Goal: Task Accomplishment & Management: Complete application form

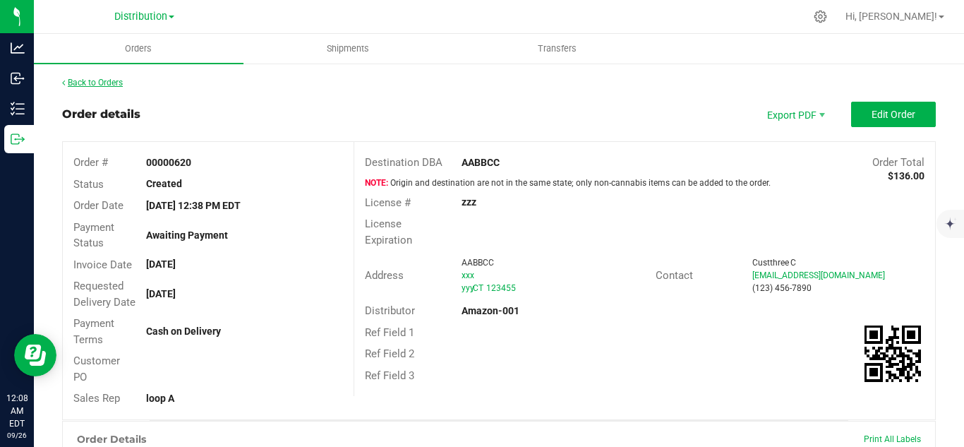
click at [102, 80] on link "Back to Orders" at bounding box center [92, 83] width 61 height 10
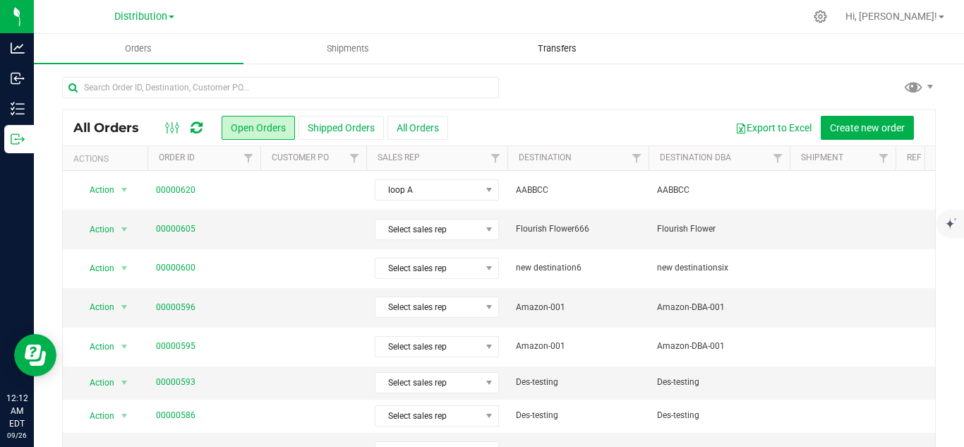
click at [656, 59] on uib-tab-heading "Transfers" at bounding box center [557, 49] width 208 height 28
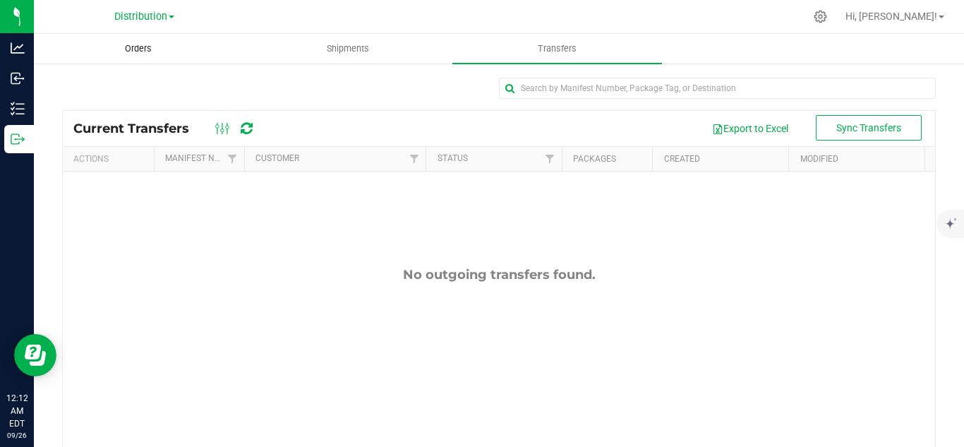
click at [127, 40] on uib-tab-heading "Orders" at bounding box center [139, 49] width 208 height 28
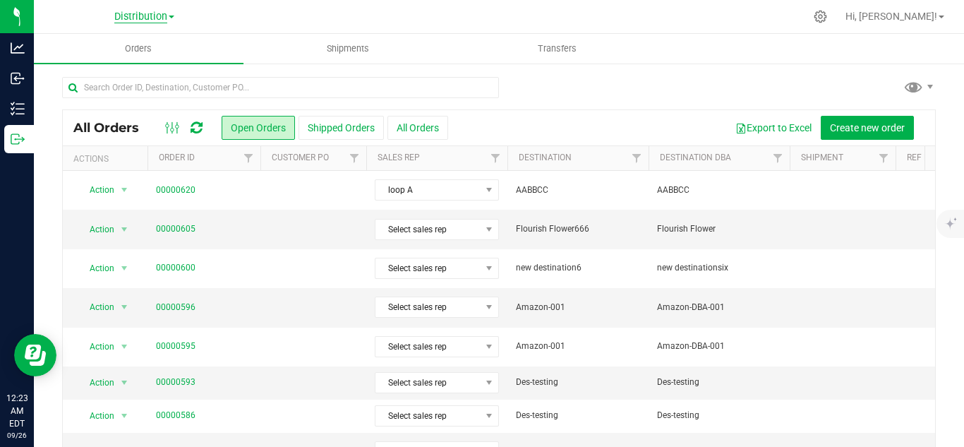
click at [167, 16] on span "Distribution" at bounding box center [140, 17] width 53 height 13
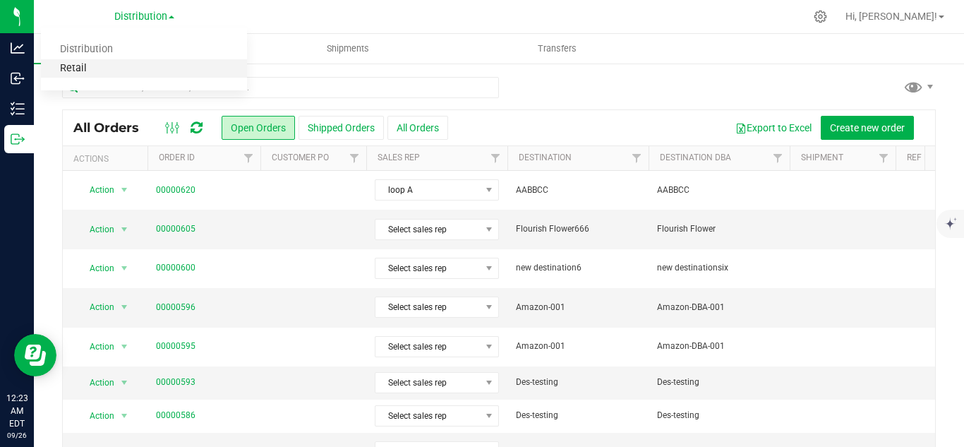
click at [87, 65] on link "Retail" at bounding box center [144, 68] width 206 height 19
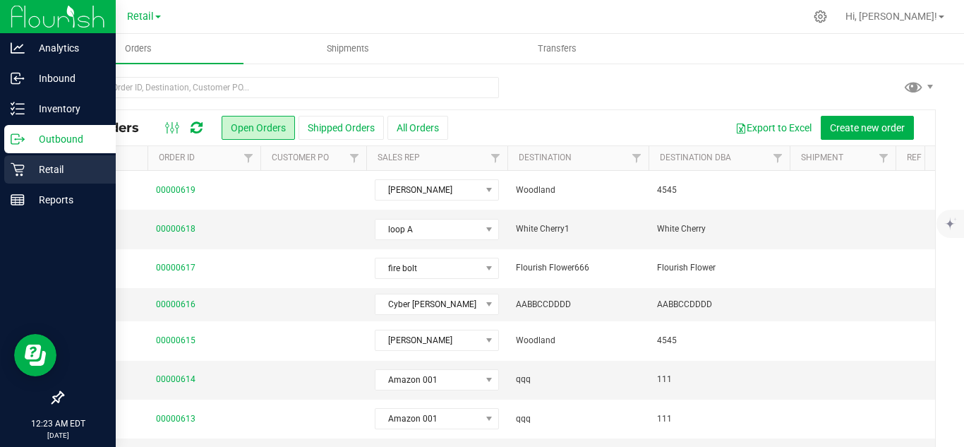
click at [41, 174] on p "Retail" at bounding box center [67, 169] width 85 height 17
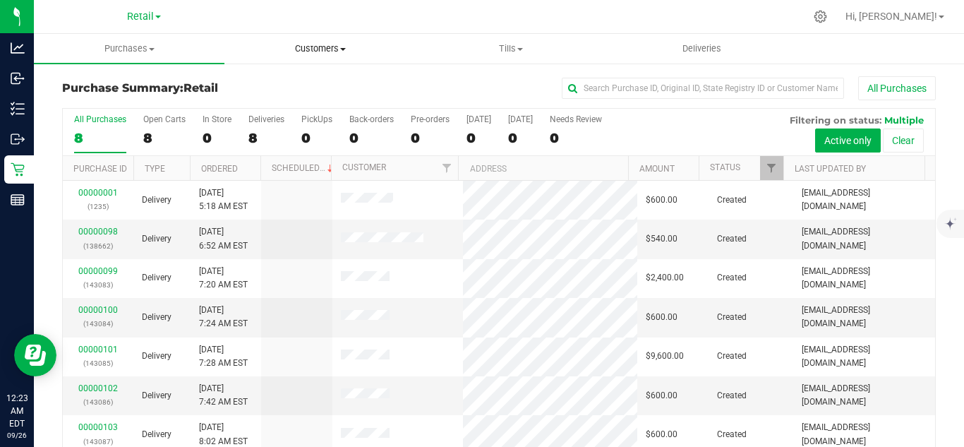
drag, startPoint x: 311, startPoint y: 36, endPoint x: 311, endPoint y: 44, distance: 7.8
click at [311, 37] on uib-tab-heading "Customers All customers Add a new customer" at bounding box center [319, 49] width 189 height 28
click at [294, 104] on span "Add a new customer" at bounding box center [290, 102] width 133 height 12
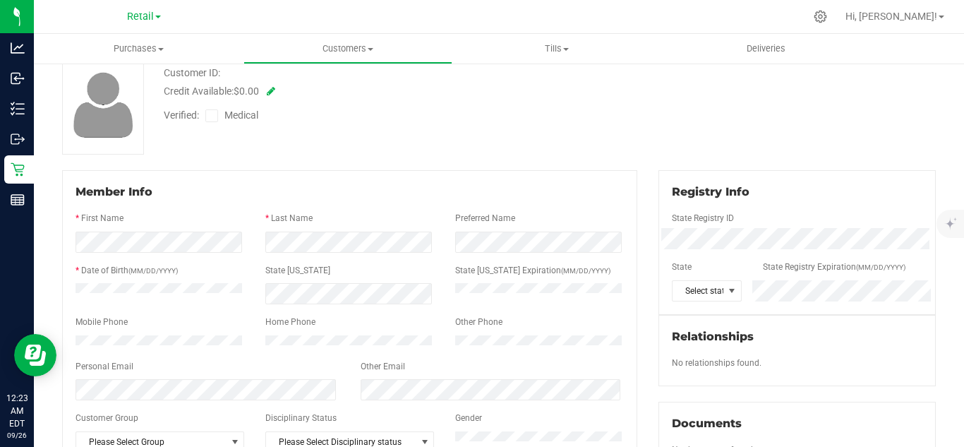
scroll to position [188, 0]
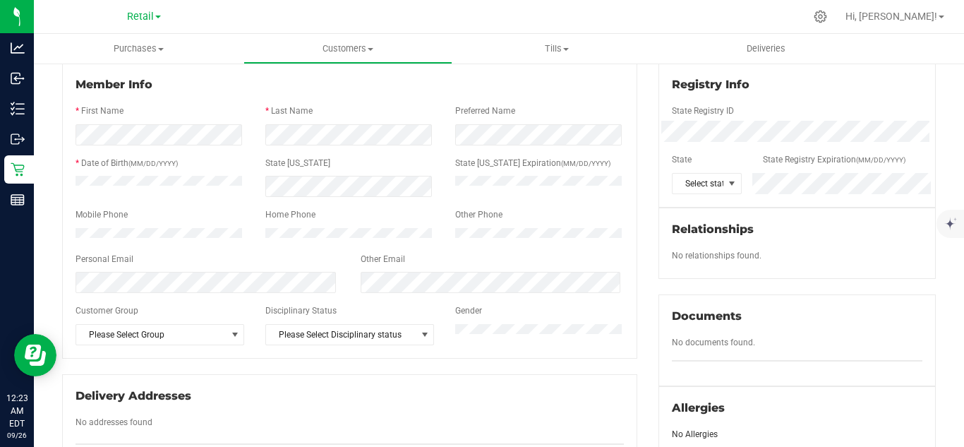
click at [234, 100] on div at bounding box center [350, 98] width 548 height 11
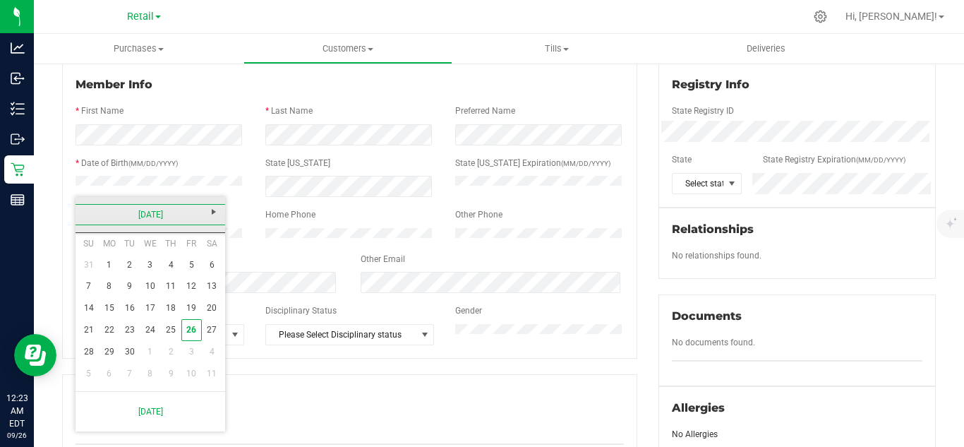
click at [165, 215] on link "[DATE]" at bounding box center [151, 215] width 152 height 22
click at [165, 215] on link "2025" at bounding box center [151, 215] width 152 height 22
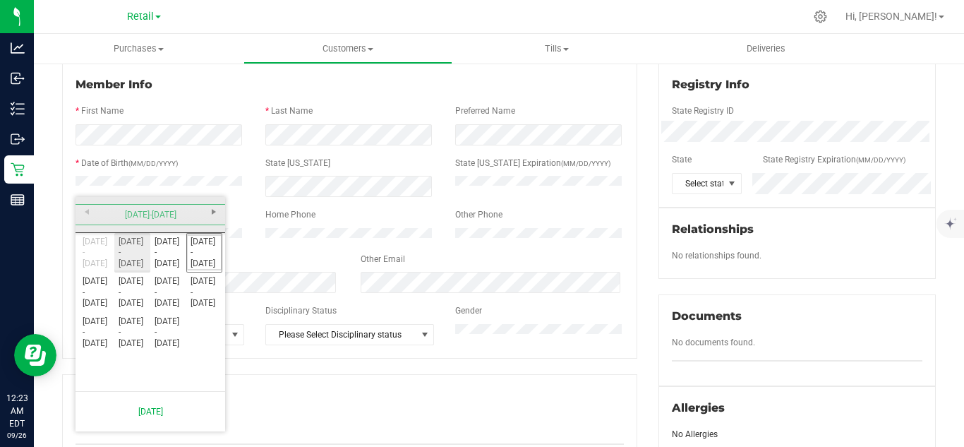
click at [133, 247] on link "[DATE] - [DATE]" at bounding box center [132, 252] width 36 height 36
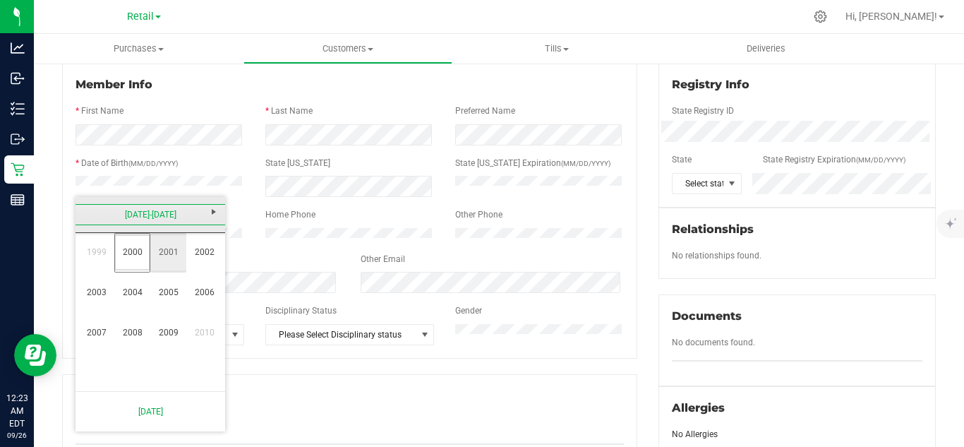
click at [173, 260] on link "2001" at bounding box center [168, 252] width 36 height 36
click at [128, 262] on link "Feb" at bounding box center [132, 252] width 36 height 36
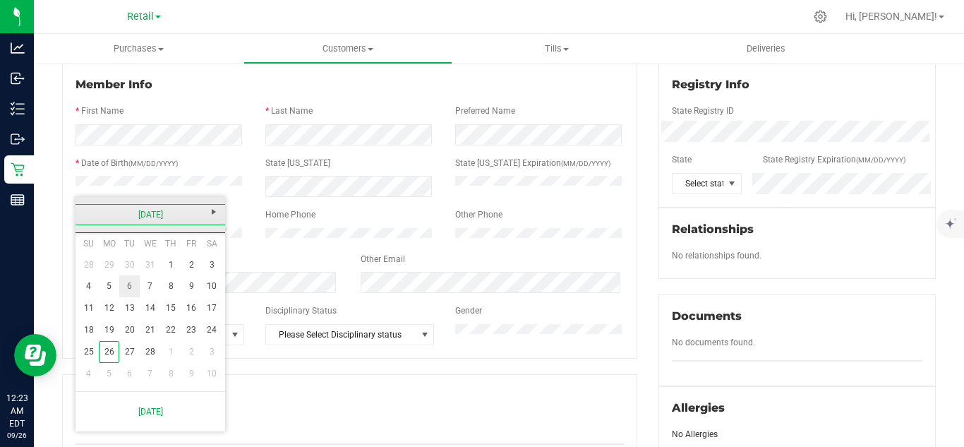
click at [128, 294] on link "6" at bounding box center [129, 286] width 20 height 22
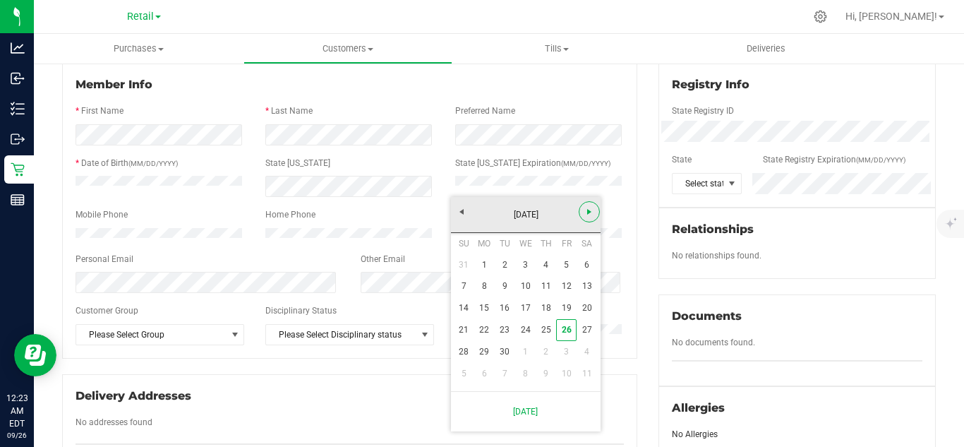
click at [585, 215] on span "Next" at bounding box center [589, 211] width 11 height 11
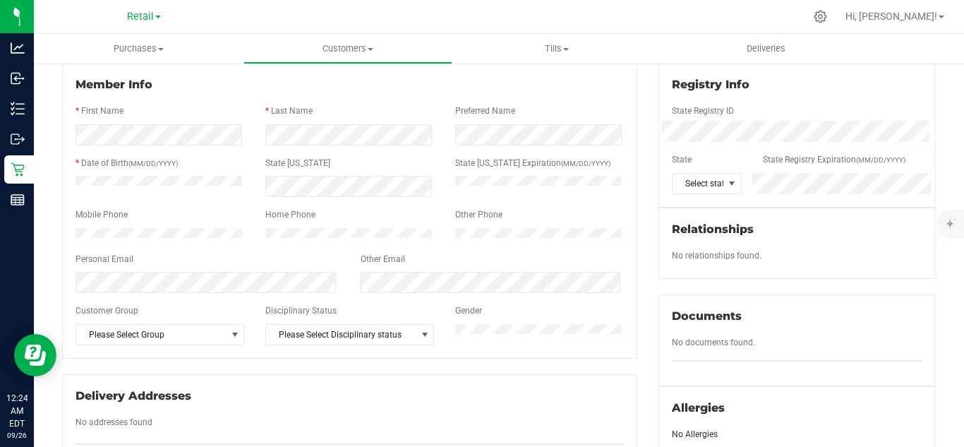
click at [620, 186] on div at bounding box center [540, 182] width 190 height 13
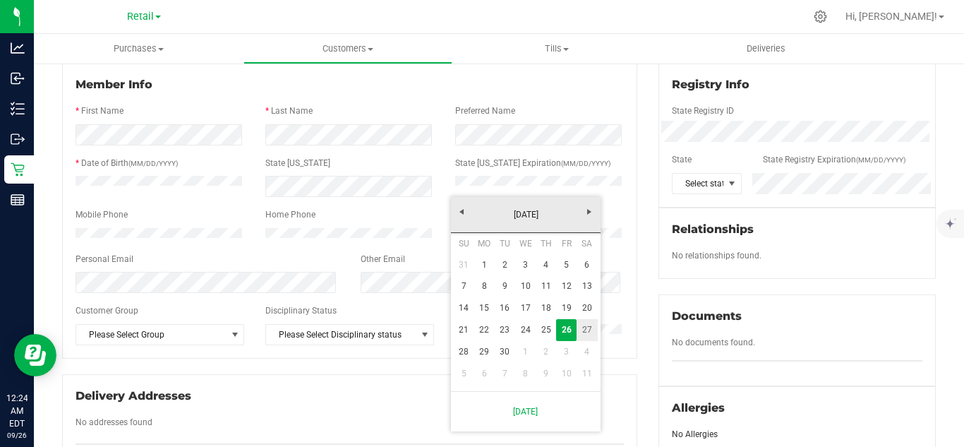
click at [587, 330] on link "27" at bounding box center [587, 330] width 20 height 22
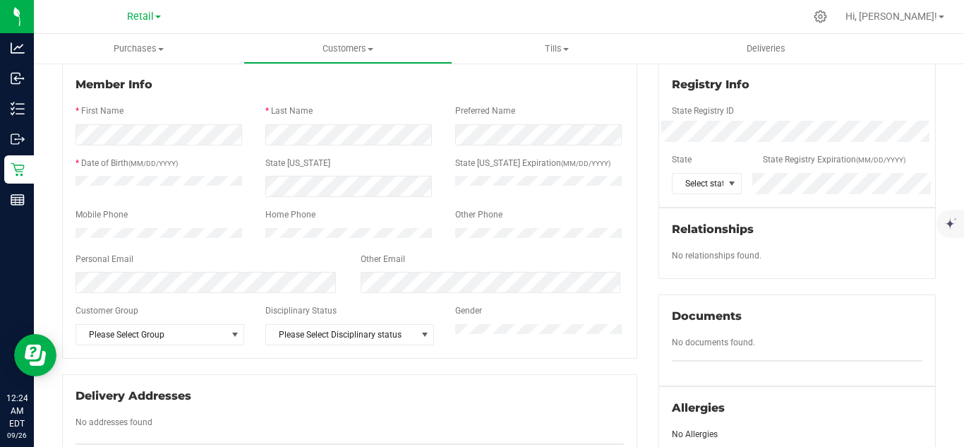
click at [611, 102] on div at bounding box center [350, 98] width 548 height 11
click at [317, 265] on div "Personal Email" at bounding box center [207, 261] width 285 height 16
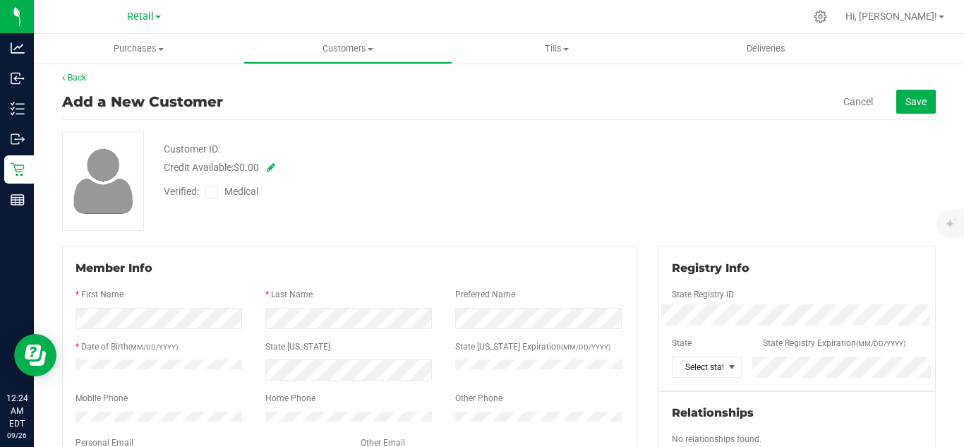
scroll to position [0, 0]
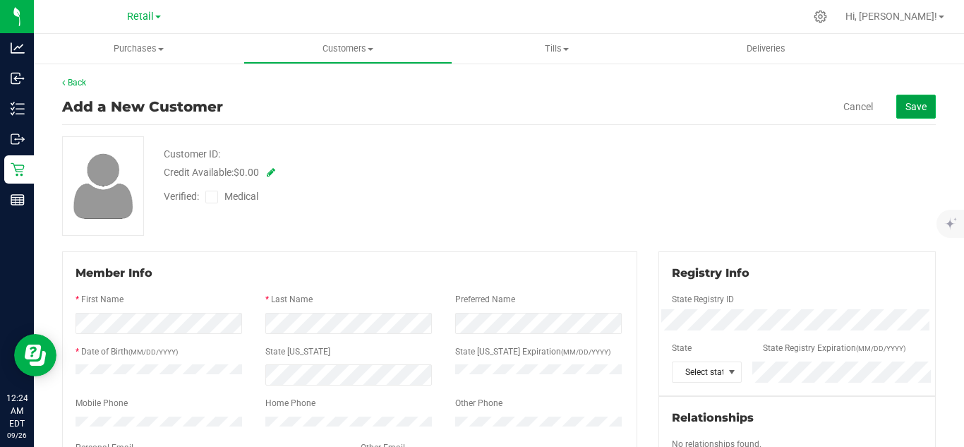
click at [906, 104] on span "Save" at bounding box center [916, 106] width 21 height 11
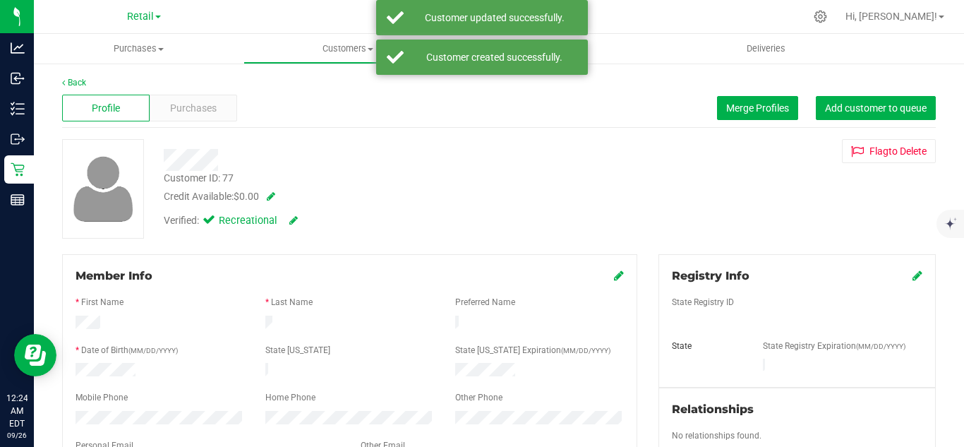
click at [447, 154] on div at bounding box center [377, 160] width 448 height 22
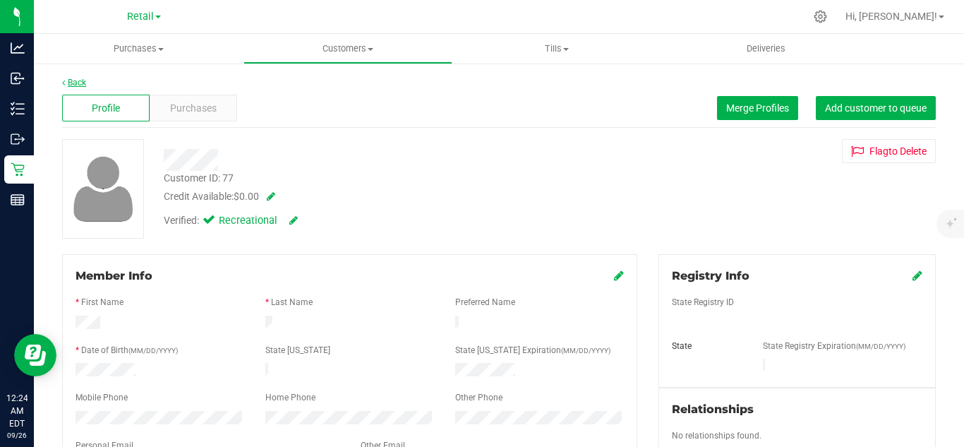
click at [77, 80] on link "Back" at bounding box center [74, 83] width 24 height 10
click at [827, 15] on icon at bounding box center [820, 16] width 13 height 13
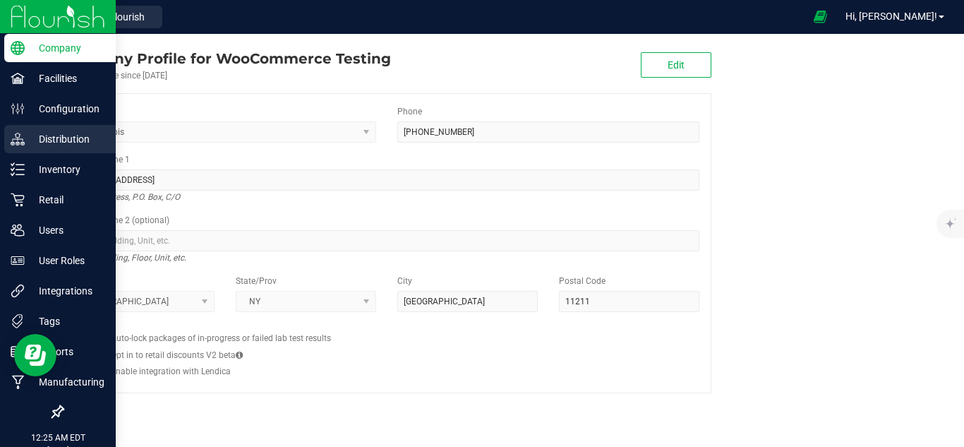
click at [97, 128] on div "Distribution" at bounding box center [60, 139] width 112 height 28
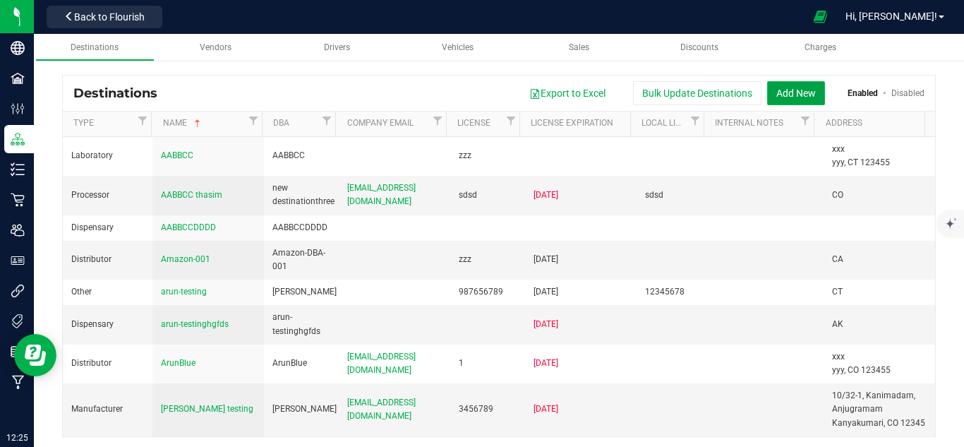
click at [808, 87] on button "Add New" at bounding box center [796, 93] width 58 height 24
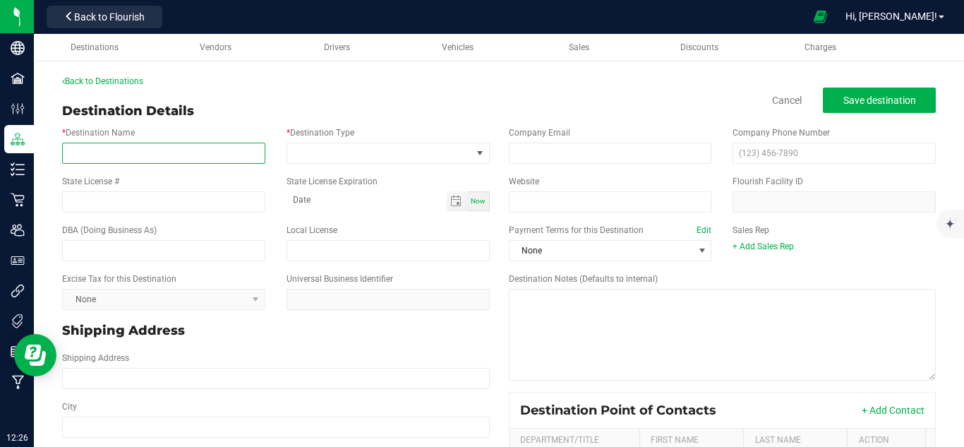
click at [104, 149] on input "* Destination Name" at bounding box center [163, 153] width 203 height 21
click at [186, 152] on input "* Destination Name" at bounding box center [163, 153] width 203 height 21
type input "H"
type input "Motel"
drag, startPoint x: 303, startPoint y: 168, endPoint x: 312, endPoint y: 162, distance: 10.8
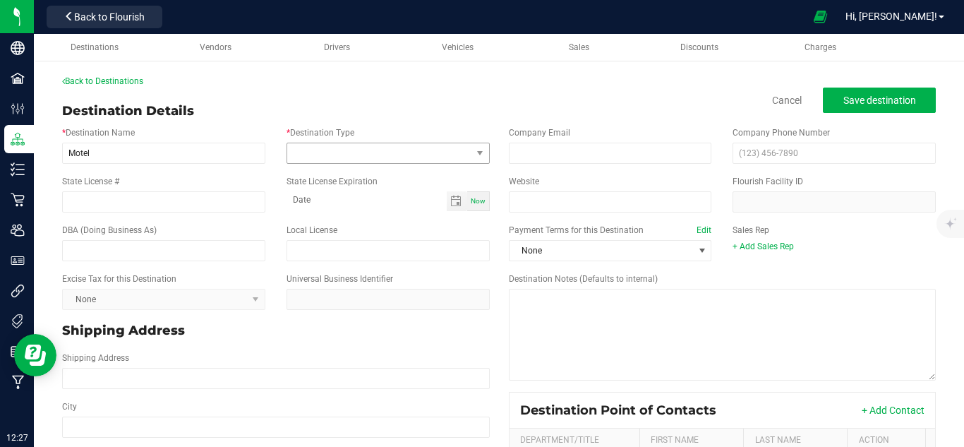
click at [304, 168] on div "* Destination Name Motel * Destination Type" at bounding box center [276, 145] width 449 height 49
click at [314, 162] on span at bounding box center [379, 153] width 184 height 20
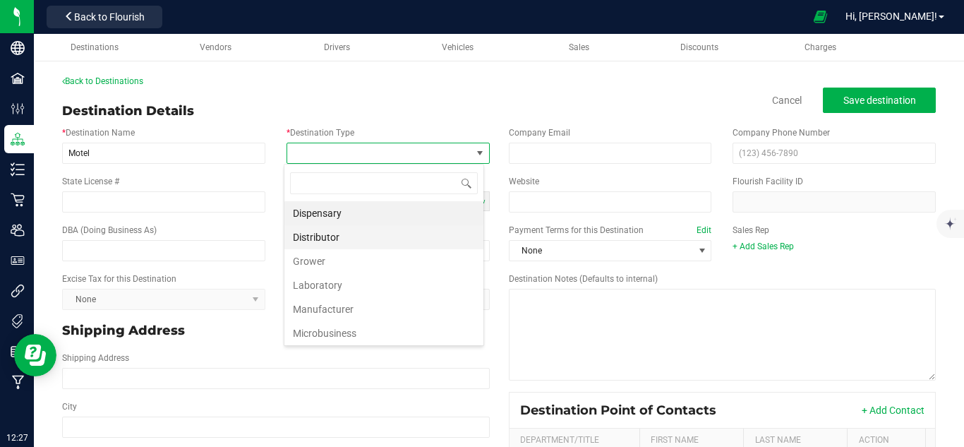
click at [369, 239] on li "Distributor" at bounding box center [383, 237] width 199 height 24
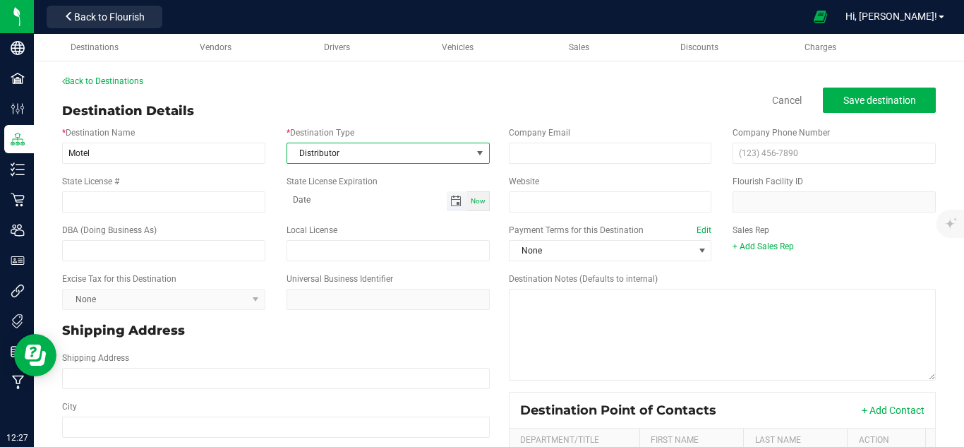
click at [450, 202] on span "Toggle calendar" at bounding box center [455, 201] width 11 height 11
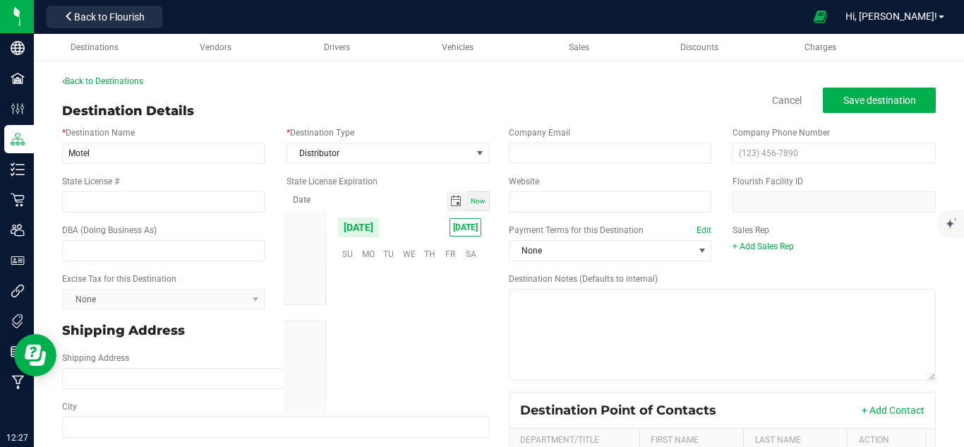
scroll to position [228938, 0]
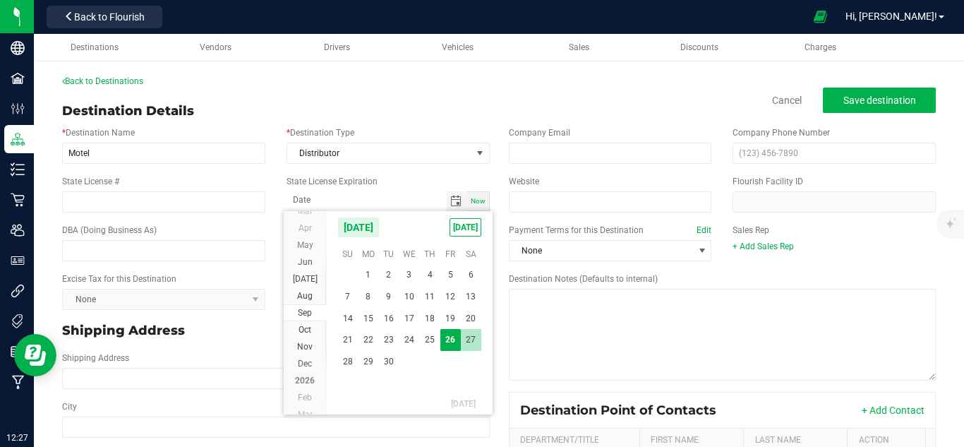
click at [475, 346] on span "27" at bounding box center [471, 340] width 20 height 22
type input "[DATE]"
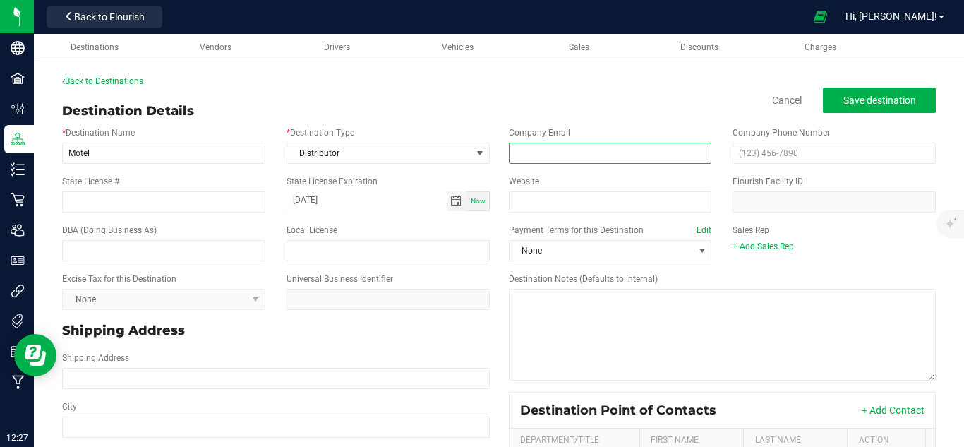
click at [587, 150] on input "email" at bounding box center [610, 153] width 203 height 21
type input "[EMAIL_ADDRESS][DOMAIN_NAME]"
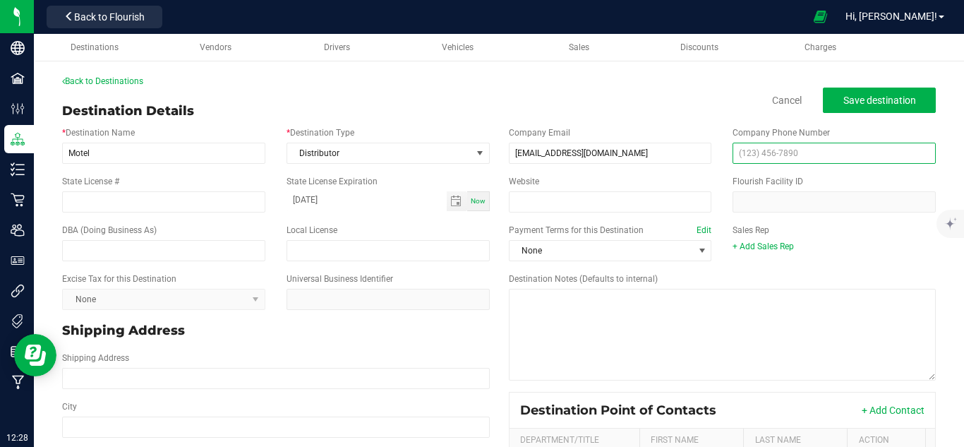
click at [750, 157] on input "text" at bounding box center [834, 153] width 203 height 21
type input "[PHONE_NUMBER]"
click at [600, 103] on div "Destination Details Cancel Save destination" at bounding box center [499, 111] width 874 height 19
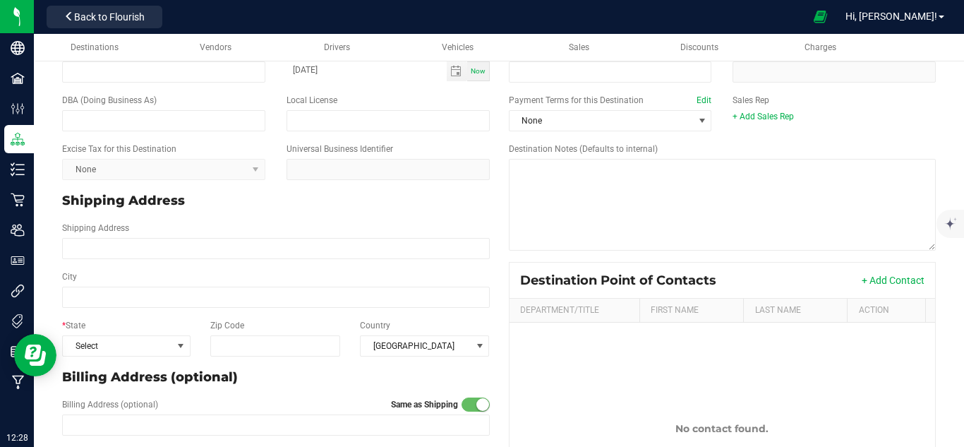
scroll to position [188, 0]
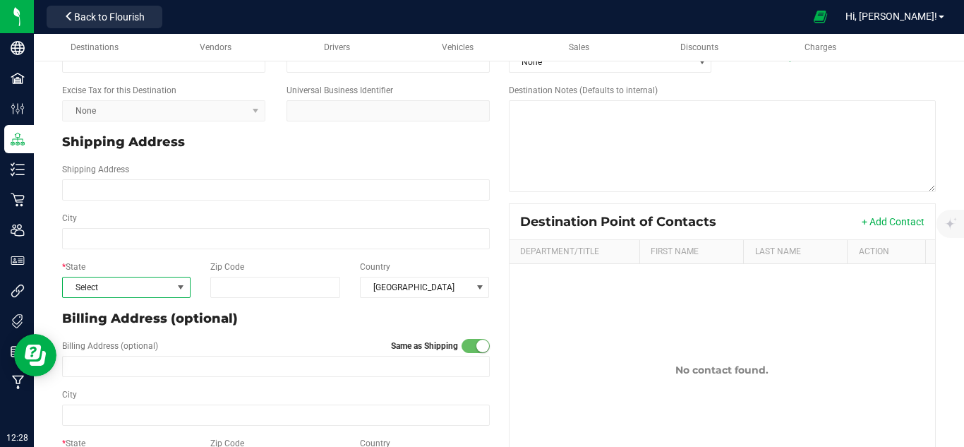
click at [105, 292] on span "Select" at bounding box center [117, 287] width 109 height 20
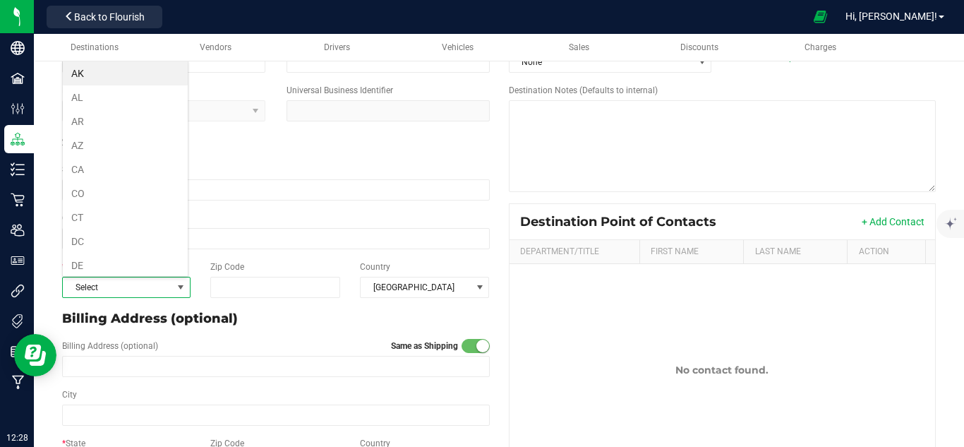
scroll to position [21, 125]
click at [112, 123] on li "AR" at bounding box center [125, 121] width 125 height 24
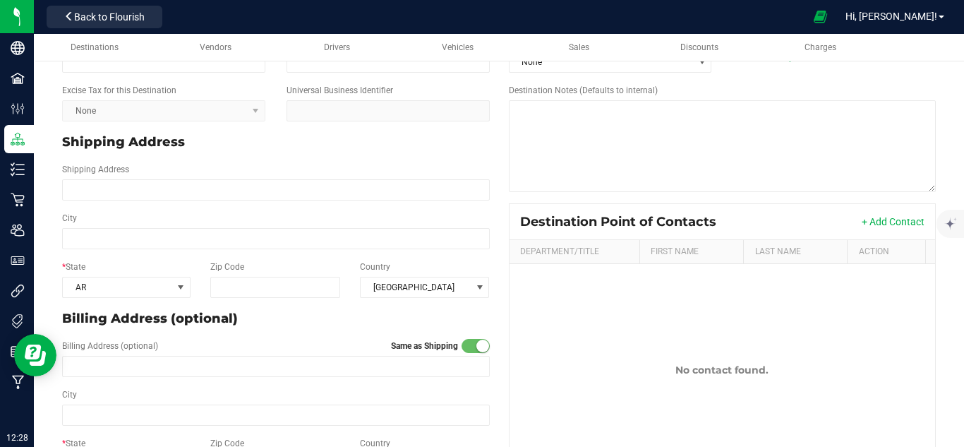
click at [266, 318] on p "Billing Address (optional)" at bounding box center [276, 318] width 428 height 19
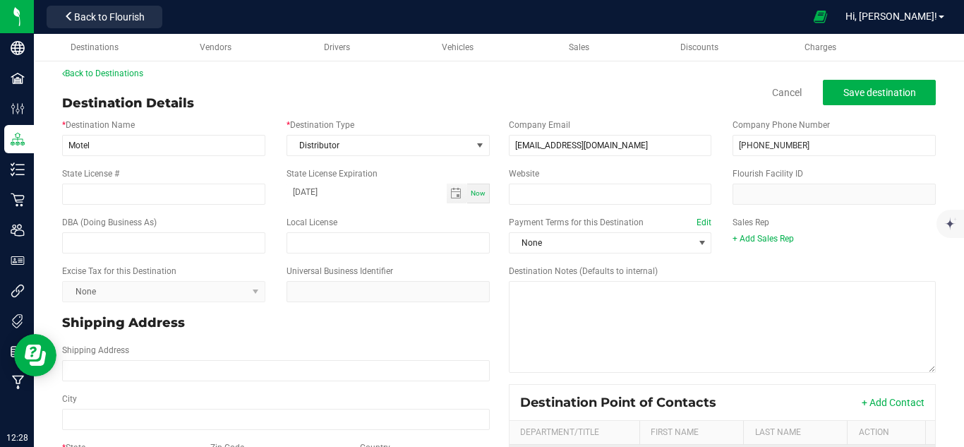
scroll to position [0, 0]
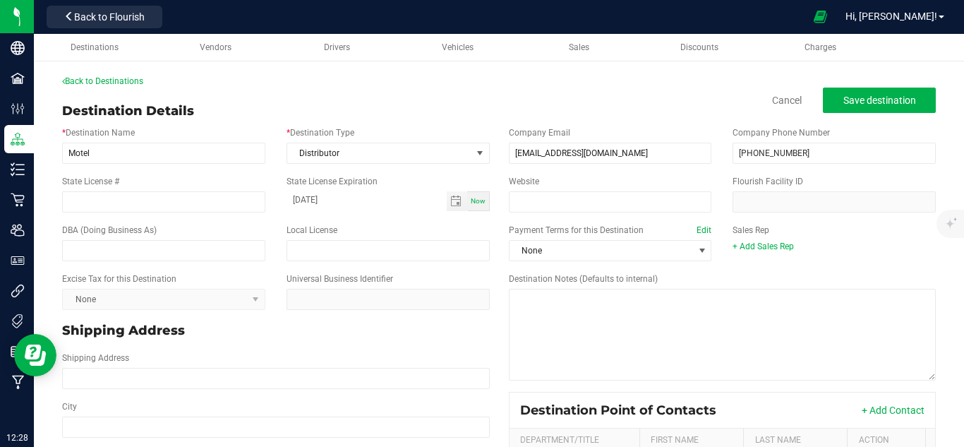
click at [598, 95] on div "Back to Destinations Destination Details Cancel Save destination * Destination …" at bounding box center [499, 373] width 874 height 596
click at [901, 100] on span "Save destination" at bounding box center [880, 100] width 73 height 11
click at [450, 204] on span "Toggle calendar" at bounding box center [455, 201] width 11 height 11
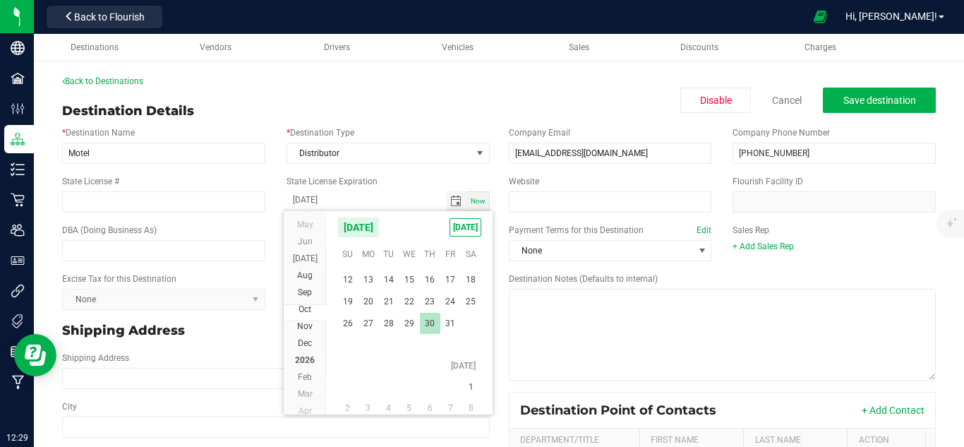
scroll to position [229126, 0]
click at [429, 325] on span "30" at bounding box center [430, 324] width 20 height 22
type input "[DATE]"
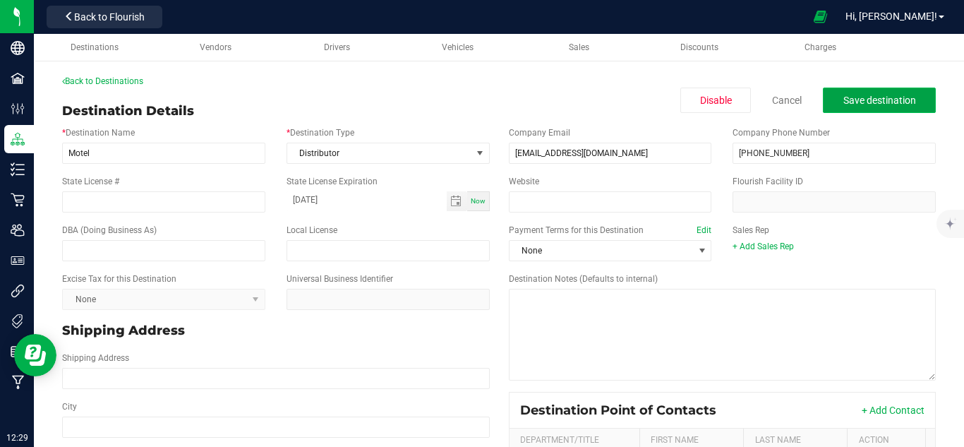
click at [844, 100] on span "Save destination" at bounding box center [880, 100] width 73 height 11
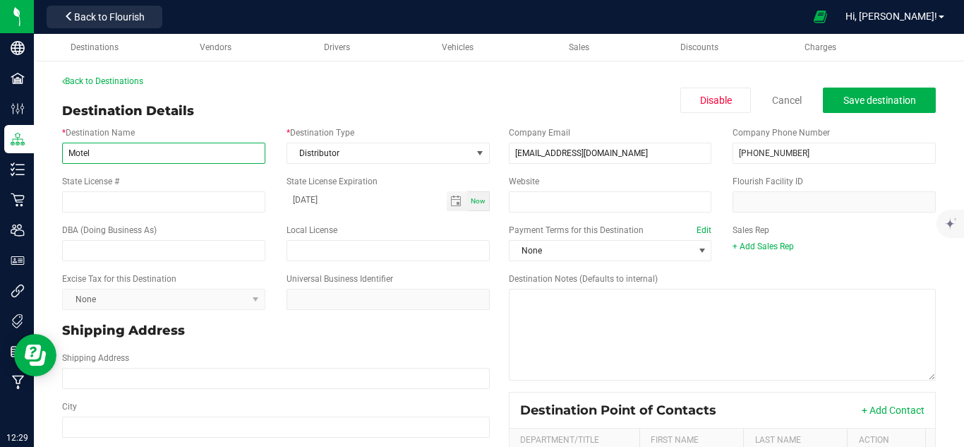
click at [210, 152] on input "Motel" at bounding box center [163, 153] width 203 height 21
type input "Motel Store"
click at [459, 121] on div "* Destination Name Motel Store * Destination Type Distributor" at bounding box center [276, 145] width 449 height 49
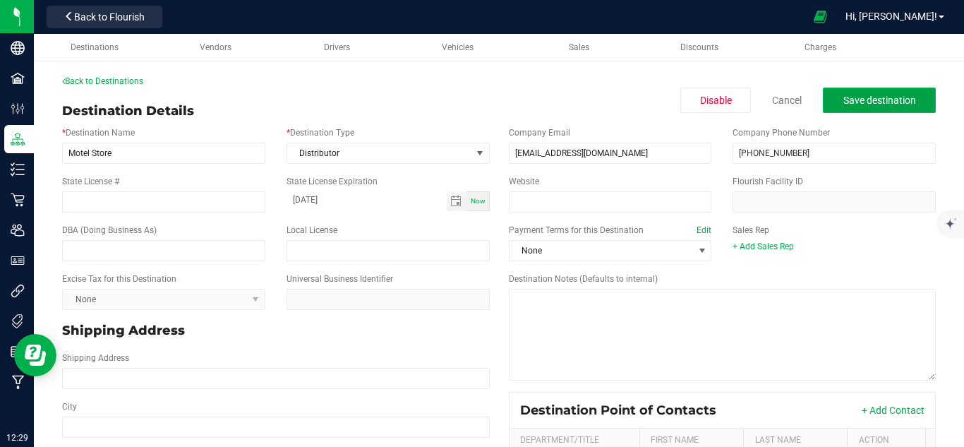
click at [861, 106] on span "Save destination" at bounding box center [880, 100] width 73 height 11
click at [823, 96] on button "Save destination" at bounding box center [879, 100] width 113 height 25
click at [472, 80] on div "Back to Destinations" at bounding box center [499, 81] width 874 height 13
click at [428, 112] on div "Destination Details Disable Cancel Save destination" at bounding box center [499, 111] width 874 height 19
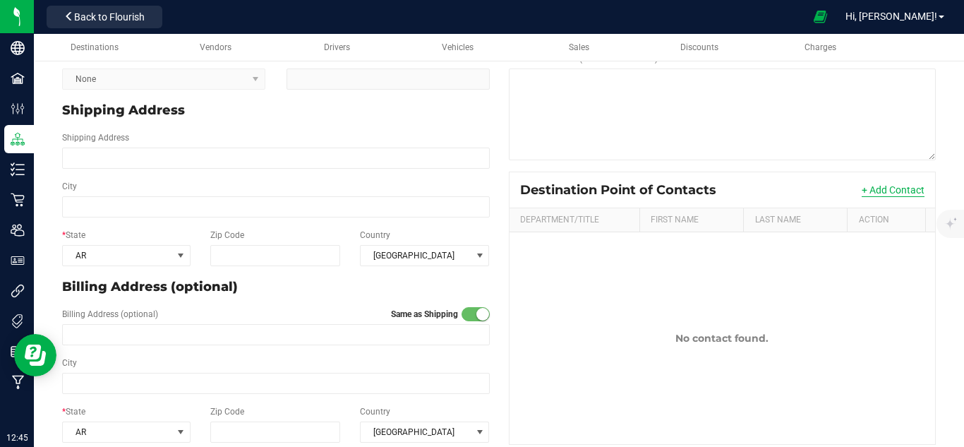
scroll to position [238, 0]
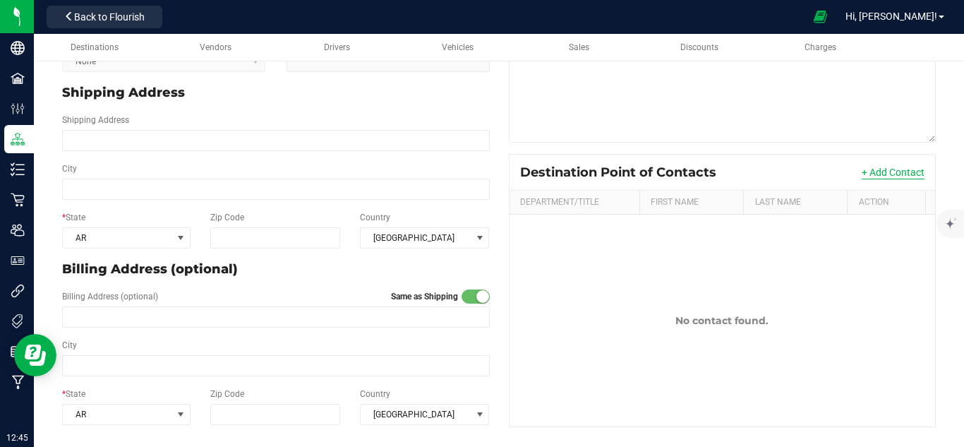
click at [879, 171] on button "+ Add Contact" at bounding box center [893, 172] width 63 height 14
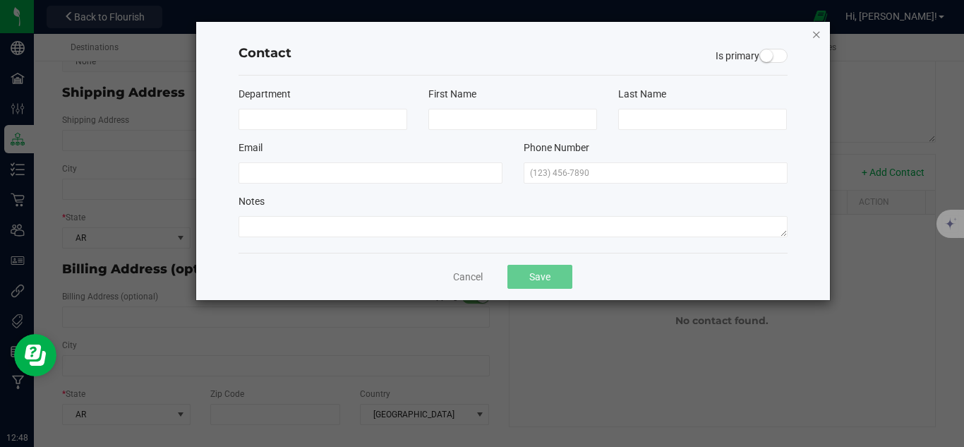
click at [816, 33] on icon "button" at bounding box center [817, 33] width 10 height 17
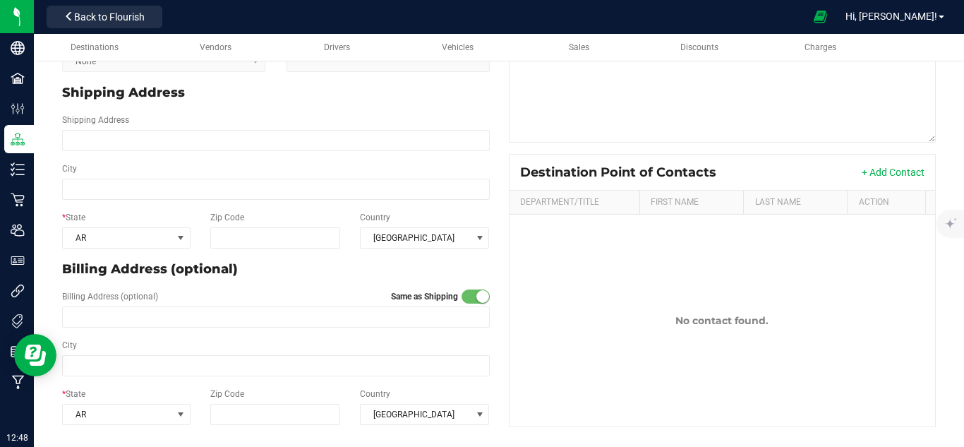
scroll to position [0, 0]
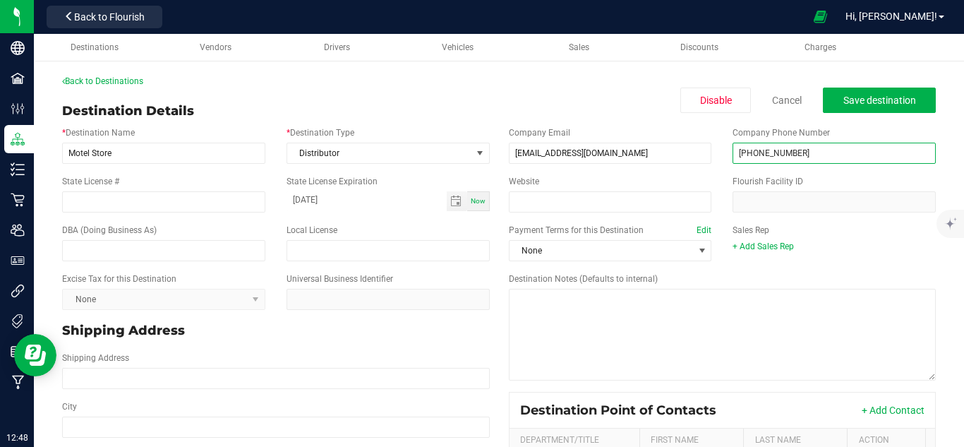
drag, startPoint x: 806, startPoint y: 152, endPoint x: 711, endPoint y: 158, distance: 95.5
click at [711, 158] on div "Company Email [EMAIL_ADDRESS][DOMAIN_NAME] Company Phone Number [PHONE_NUMBER]" at bounding box center [722, 145] width 449 height 49
type input "[PHONE_NUMBER]"
click at [642, 93] on div "Back to Destinations Destination Details Disable Cancel Save destination * Dest…" at bounding box center [499, 373] width 874 height 596
